Goal: Task Accomplishment & Management: Manage account settings

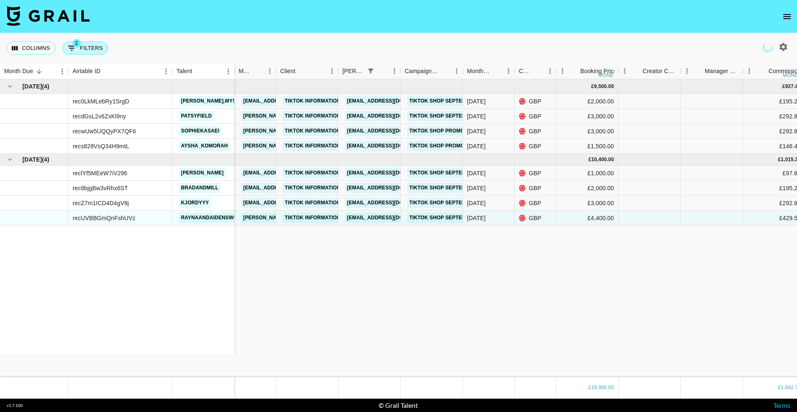
click at [91, 52] on button "2 Filters" at bounding box center [85, 47] width 46 height 13
select select "bookerId"
select select "status"
select select "not"
select select "declined"
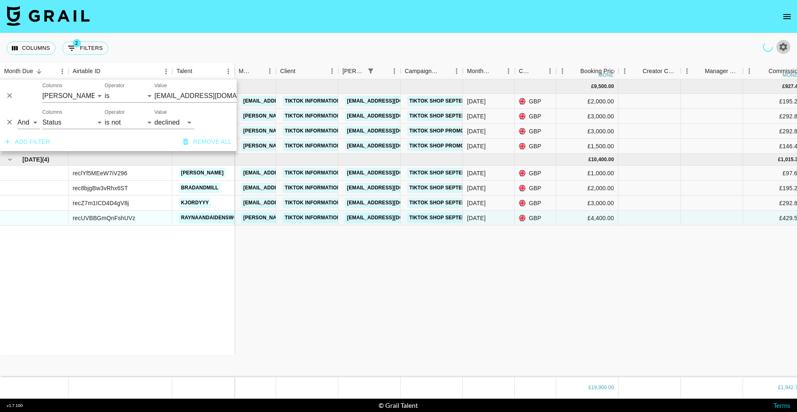
click at [788, 47] on button "button" at bounding box center [783, 47] width 14 height 14
select select "[DATE]"
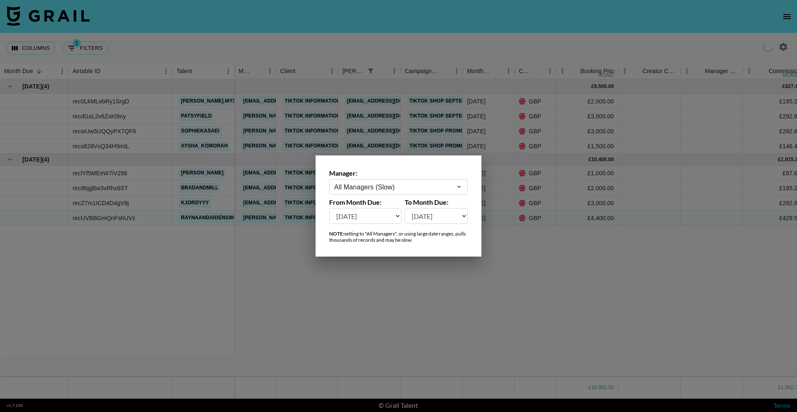
drag, startPoint x: 378, startPoint y: 180, endPoint x: 382, endPoint y: 183, distance: 4.3
click at [379, 180] on div "All Managers (Slow) ​" at bounding box center [398, 187] width 139 height 16
drag, startPoint x: 374, startPoint y: 205, endPoint x: 368, endPoint y: 201, distance: 7.1
click at [374, 205] on li "lyonel@grail-talent.com" at bounding box center [398, 209] width 139 height 22
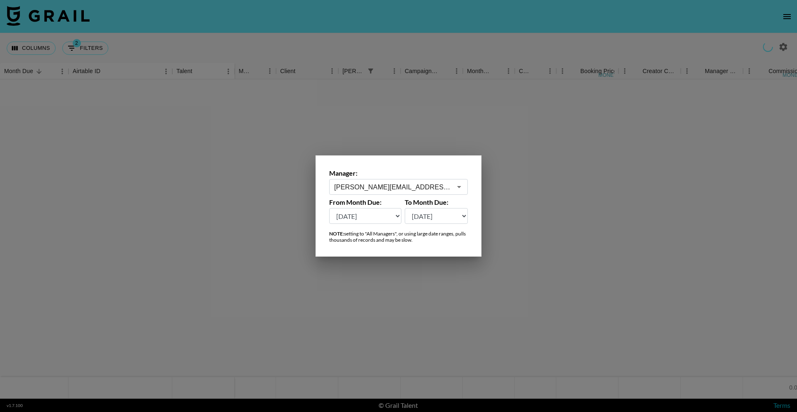
type input "lyonel@grail-talent.com"
drag, startPoint x: 70, startPoint y: 40, endPoint x: 73, endPoint y: 46, distance: 7.3
click at [70, 40] on div at bounding box center [398, 206] width 797 height 412
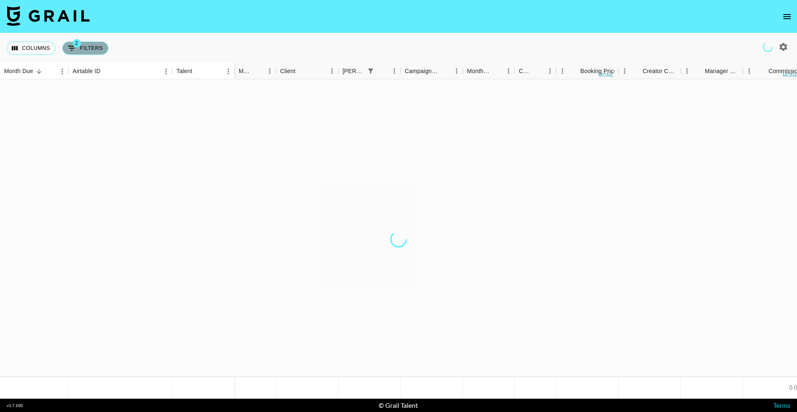
click at [75, 47] on icon "Show filters" at bounding box center [72, 48] width 10 height 10
select select "bookerId"
select select "status"
select select "not"
select select "declined"
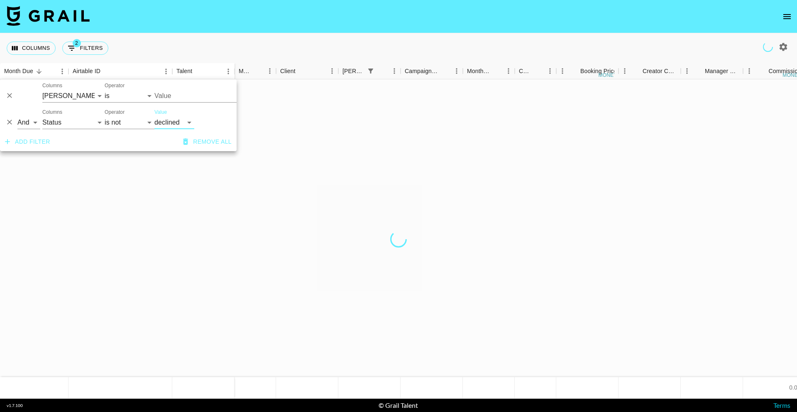
click at [10, 95] on icon "Delete" at bounding box center [9, 95] width 5 height 5
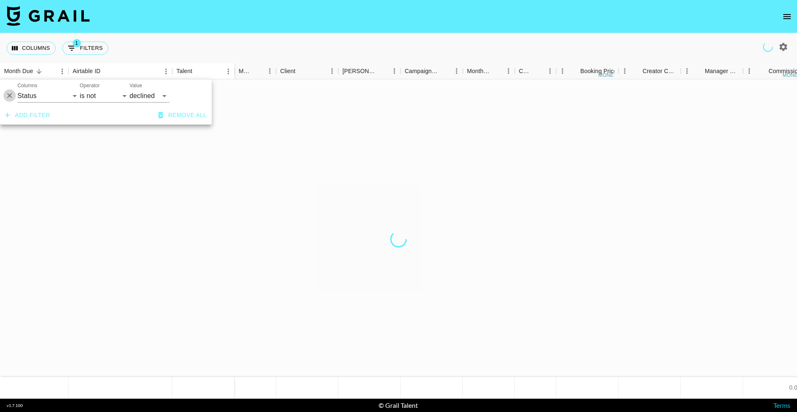
click at [10, 95] on icon "Delete" at bounding box center [9, 95] width 5 height 5
click at [284, 37] on div "Columns 0 Filters + Booking" at bounding box center [398, 48] width 797 height 30
click at [784, 19] on icon "open drawer" at bounding box center [787, 17] width 10 height 10
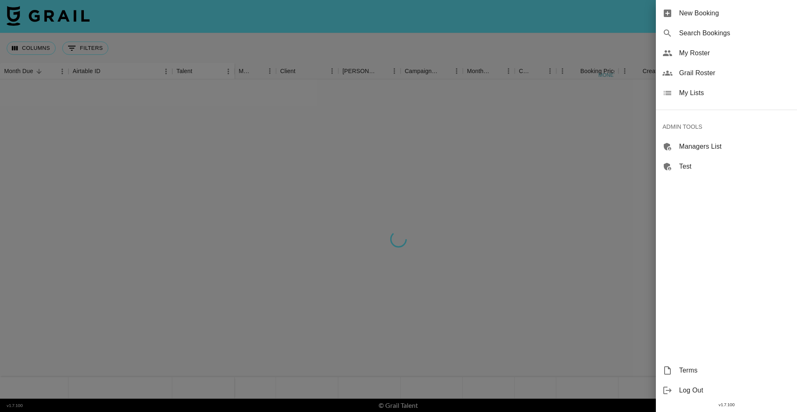
click at [728, 34] on span "Search Bookings" at bounding box center [734, 33] width 111 height 10
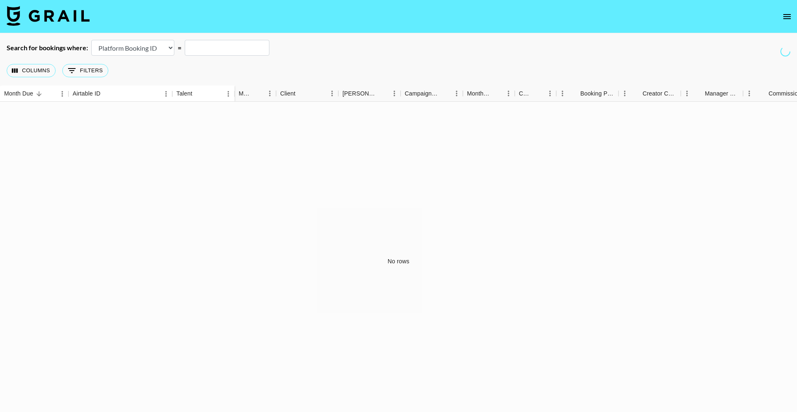
click at [143, 44] on select "Airtable Booking ID Platform Booking ID Platform Campaign ID" at bounding box center [132, 48] width 83 height 16
select select "airtableId"
click at [91, 40] on select "Airtable Booking ID Platform Booking ID Platform Campaign ID" at bounding box center [132, 48] width 83 height 16
click at [234, 44] on input "text" at bounding box center [227, 48] width 85 height 16
paste input "recYPAJUiRnekeE3R"
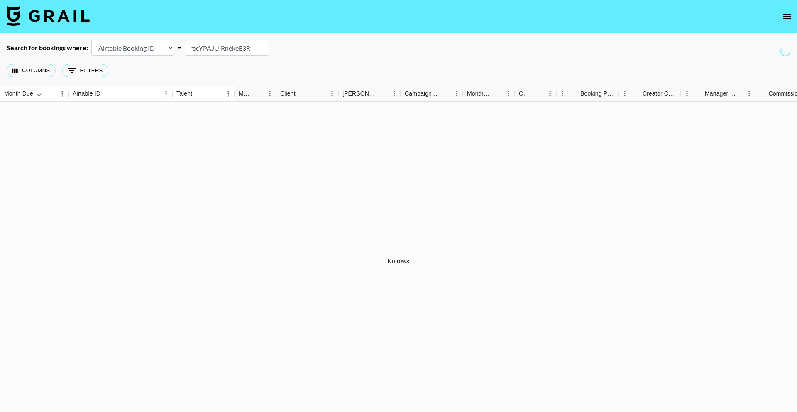
type input "recYPAJUiRnekeE3R"
click at [439, 126] on div "No rows" at bounding box center [398, 261] width 797 height 319
click at [276, 48] on div "Search for bookings where: Airtable Booking ID Platform Booking ID Platform Cam…" at bounding box center [398, 48] width 797 height 16
click at [313, 53] on div "Search for bookings where: Airtable Booking ID Platform Booking ID Platform Cam…" at bounding box center [398, 48] width 797 height 16
click at [249, 52] on input "recYPAJUiRnekeE3R" at bounding box center [227, 48] width 85 height 16
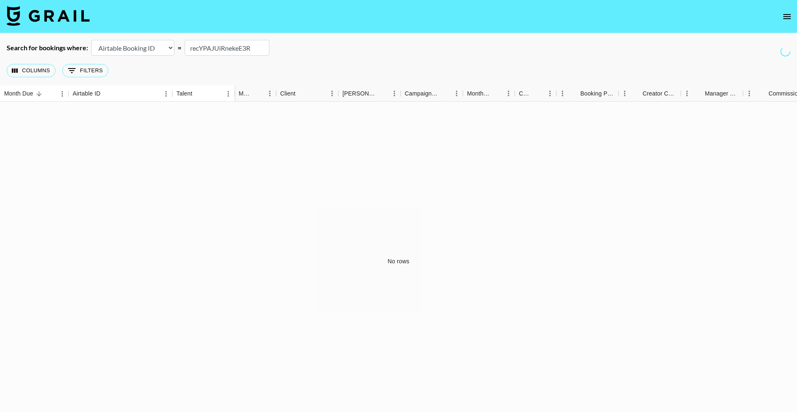
click at [329, 57] on div "Columns 0 Filters + Booking" at bounding box center [398, 71] width 797 height 30
click at [141, 49] on select "Airtable Booking ID Platform Booking ID Platform Campaign ID" at bounding box center [132, 48] width 83 height 16
select select "airtableId"
click at [91, 40] on select "Airtable Booking ID Platform Booking ID Platform Campaign ID" at bounding box center [132, 48] width 83 height 16
click at [212, 45] on input "text" at bounding box center [227, 48] width 85 height 16
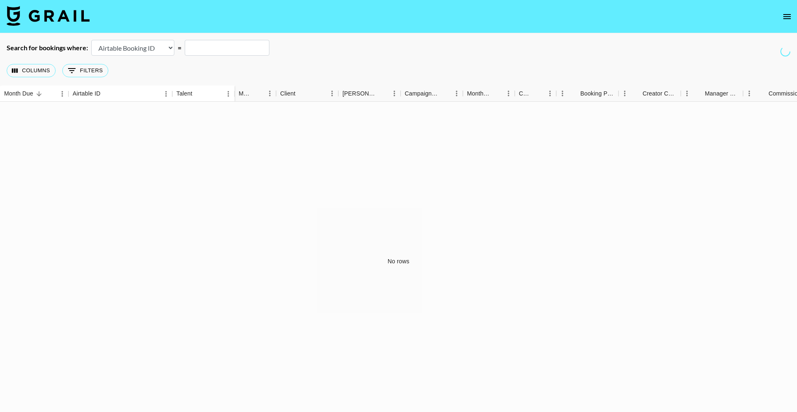
paste input "recYPAJUiRnekeE3R"
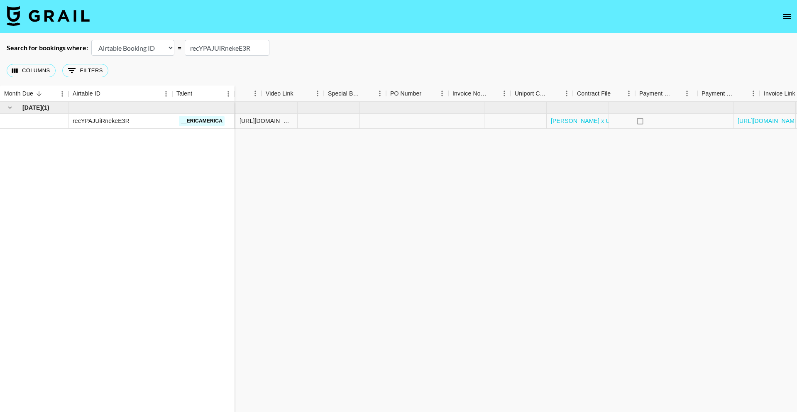
scroll to position [0, 664]
click at [780, 123] on icon "select merge strategy" at bounding box center [780, 121] width 2 height 7
click at [614, 154] on div "[DATE] ( 1 ) recYPAJUiRnekeE3R __ericamerica 0.00 Ultraviolet Social Club [PERS…" at bounding box center [66, 261] width 1460 height 319
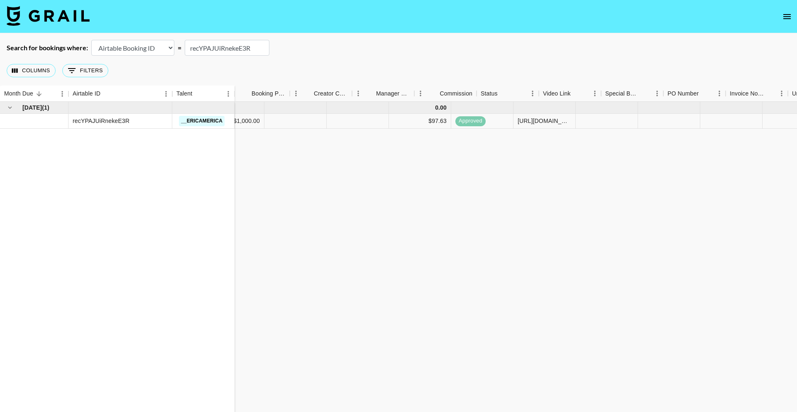
scroll to position [0, 329]
click at [233, 44] on input "recYPAJUiRnekeE3R" at bounding box center [227, 48] width 85 height 16
paste input "w6zjJV5GzNwJt8"
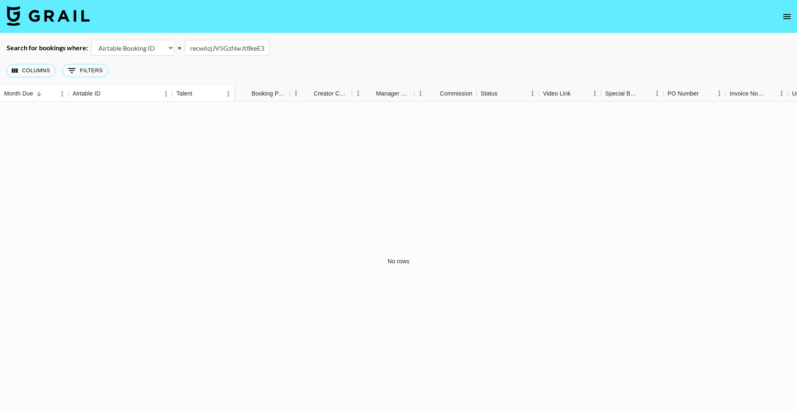
click at [230, 44] on input "recw6zjJV5GzNwJt8keE3R" at bounding box center [227, 48] width 85 height 16
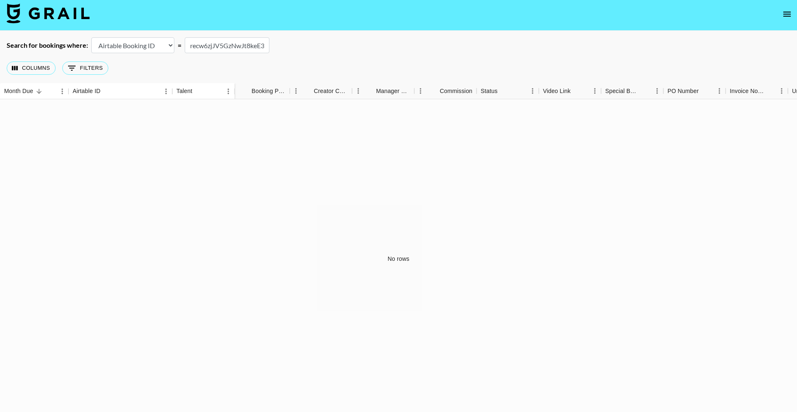
click at [230, 44] on input "recw6zjJV5GzNwJt8keE3R" at bounding box center [227, 45] width 85 height 16
paste input "text"
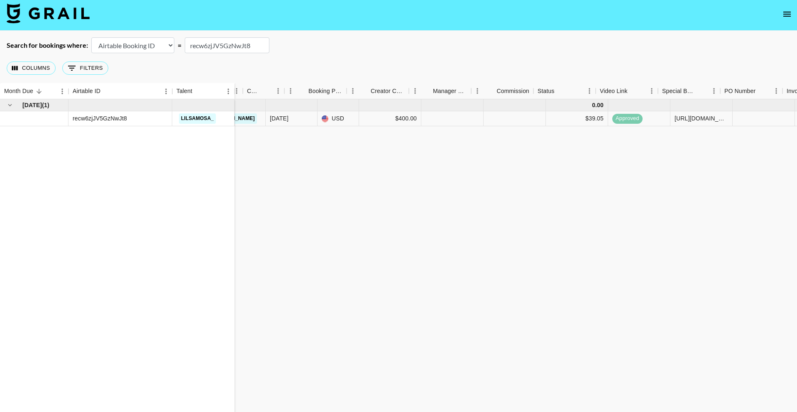
scroll to position [0, 664]
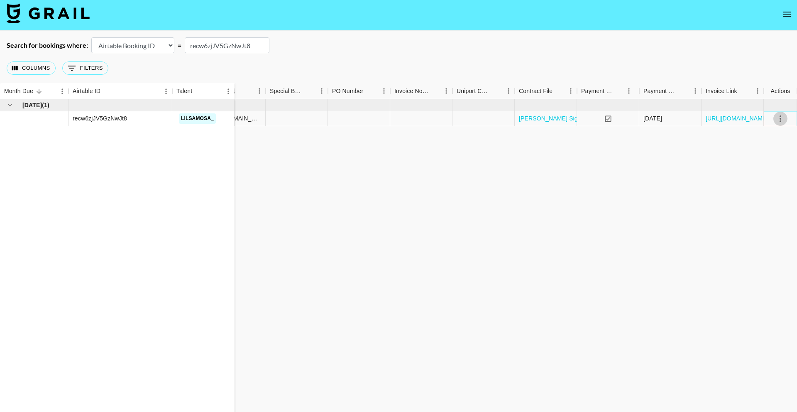
click at [782, 116] on icon "select merge strategy" at bounding box center [780, 119] width 10 height 10
click at [765, 177] on li "Cancel" at bounding box center [770, 181] width 54 height 15
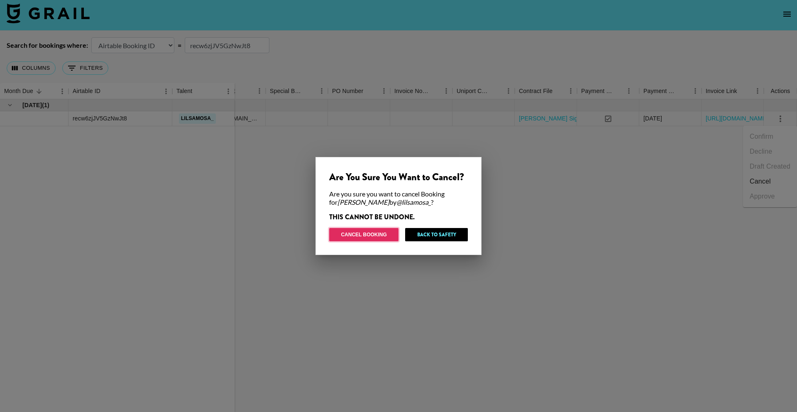
click at [385, 232] on button "Cancel Booking" at bounding box center [363, 234] width 69 height 13
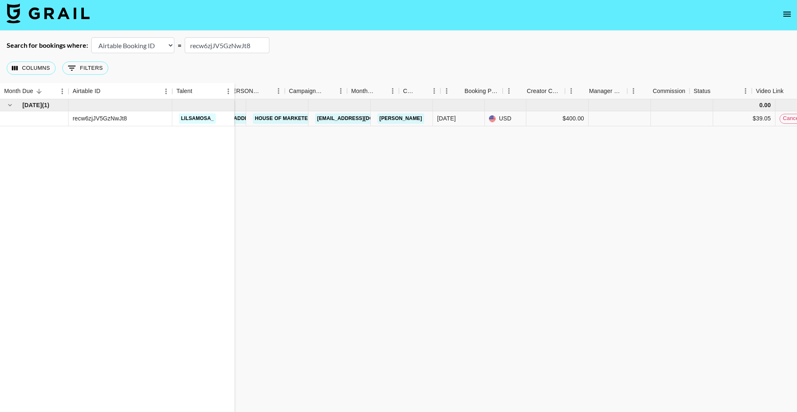
scroll to position [0, 0]
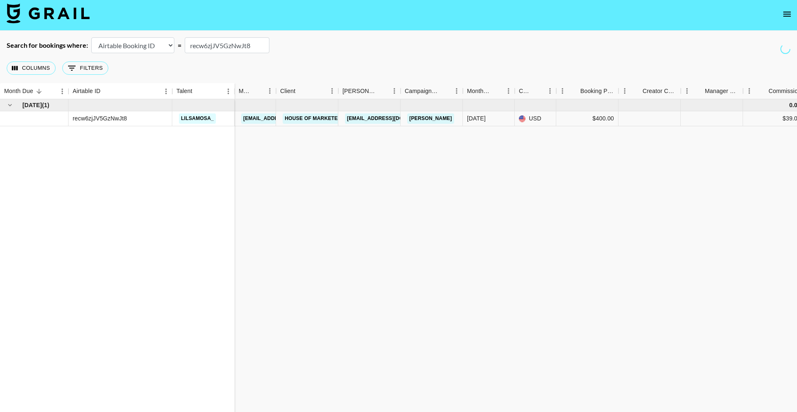
click at [231, 48] on input "recw6zjJV5GzNwJt8" at bounding box center [227, 45] width 85 height 16
click at [227, 44] on input "recw6zjJV5GzNwJt8" at bounding box center [227, 45] width 85 height 16
paste input "7BRrmMFCco8xFZ"
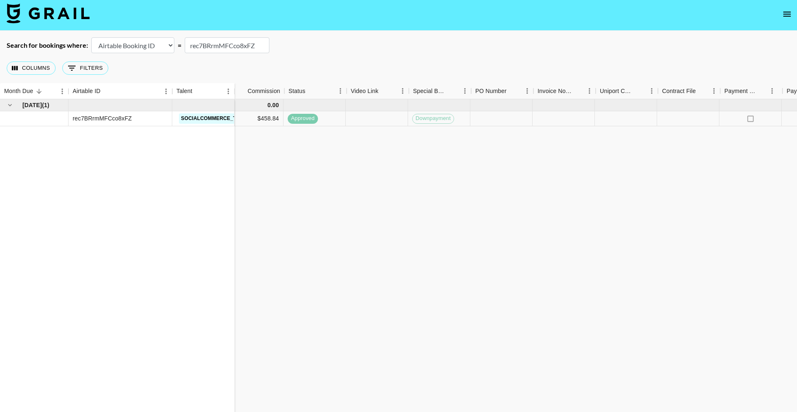
scroll to position [0, 664]
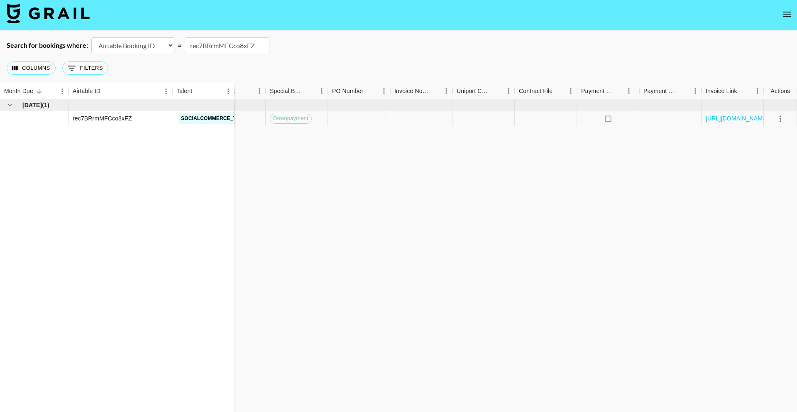
type input "rec7BRrmMFCco8xFZ"
click at [777, 119] on icon "select merge strategy" at bounding box center [780, 119] width 10 height 10
click at [762, 178] on li "Cancel" at bounding box center [770, 181] width 54 height 15
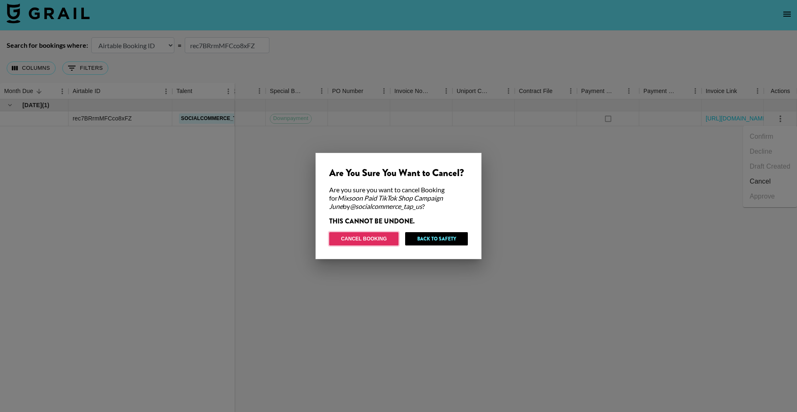
click at [354, 241] on button "Cancel Booking" at bounding box center [363, 238] width 69 height 13
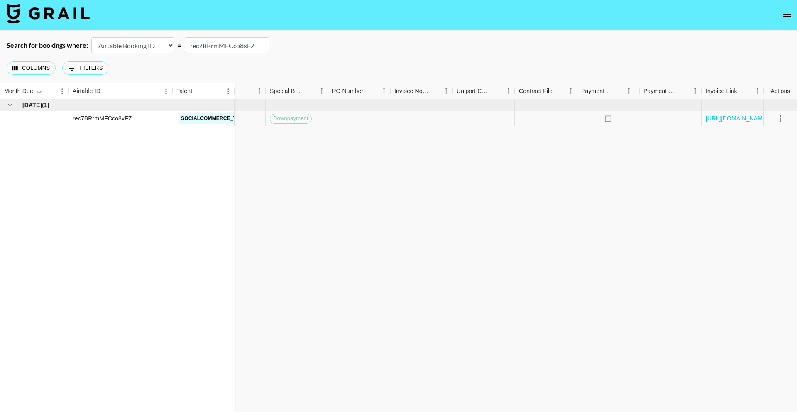
scroll to position [0, 0]
